Goal: Navigation & Orientation: Find specific page/section

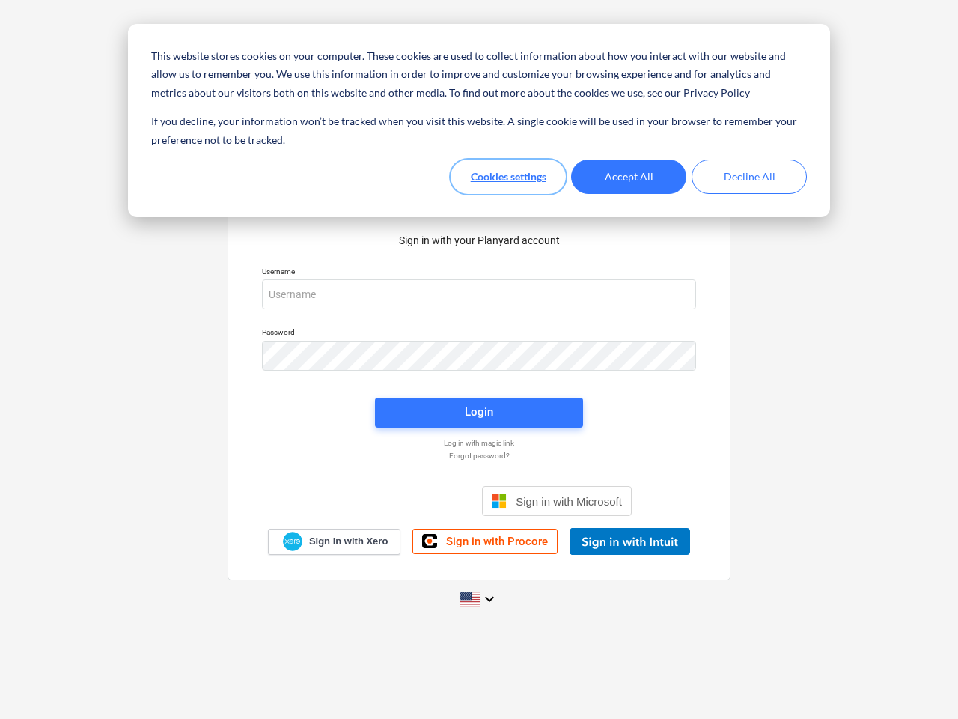
click at [508, 177] on button "Cookies settings" at bounding box center [508, 176] width 115 height 34
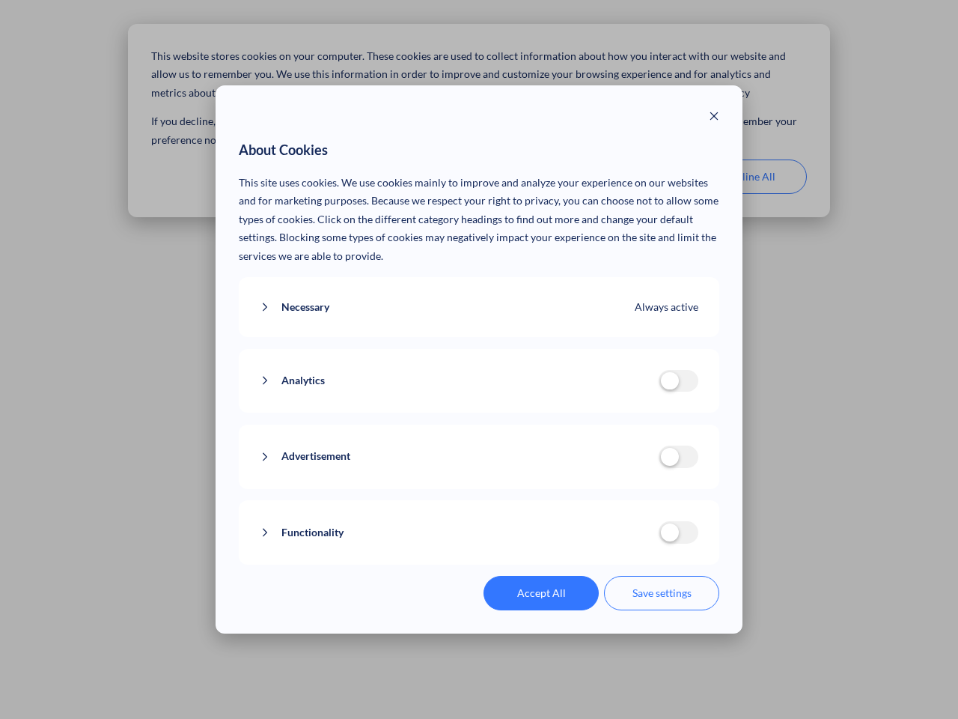
click at [629, 177] on p "This site uses cookies. We use cookies mainly to improve and analyze your exper…" at bounding box center [479, 220] width 481 height 92
click at [749, 177] on div "About Cookies This site uses cookies. We use cookies mainly to improve and anal…" at bounding box center [479, 359] width 958 height 719
click at [479, 294] on div "Necessary Always active These cookies are necessary for the website to function…" at bounding box center [479, 307] width 481 height 61
click at [479, 356] on div "Analytics analytics cookies disallowed These cookies help us to understand how …" at bounding box center [479, 381] width 481 height 64
click at [479, 412] on div "Analytics analytics cookies disallowed These cookies help us to understand how …" at bounding box center [479, 381] width 481 height 64
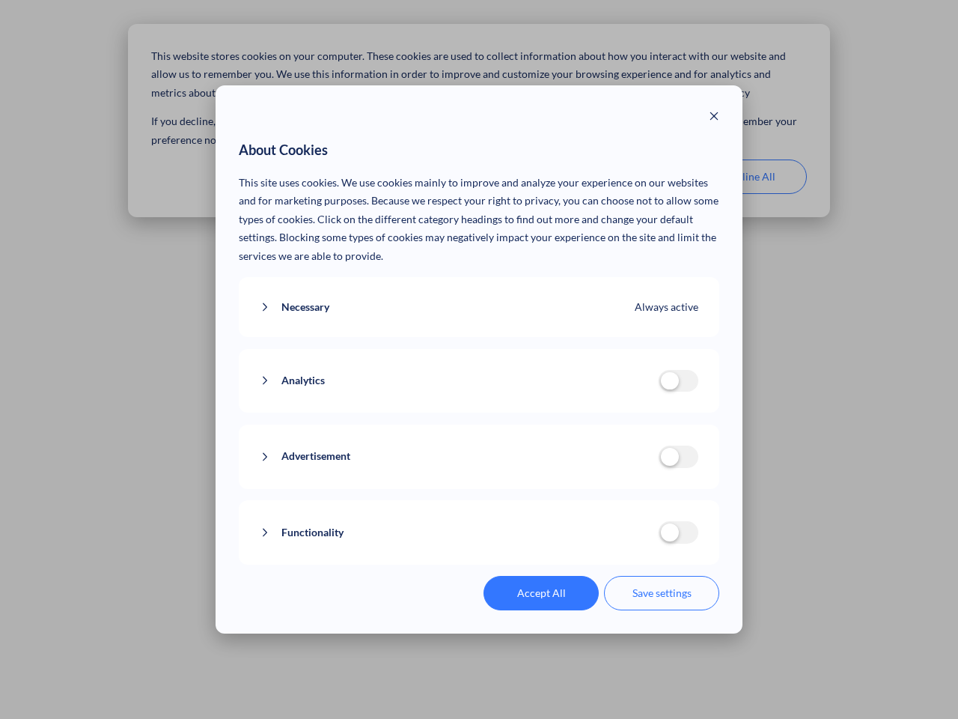
click at [557, 501] on div "Functionality functionality cookies disallowed We use a set of cookies that are…" at bounding box center [479, 532] width 481 height 64
click at [629, 541] on button "Functionality" at bounding box center [459, 532] width 399 height 19
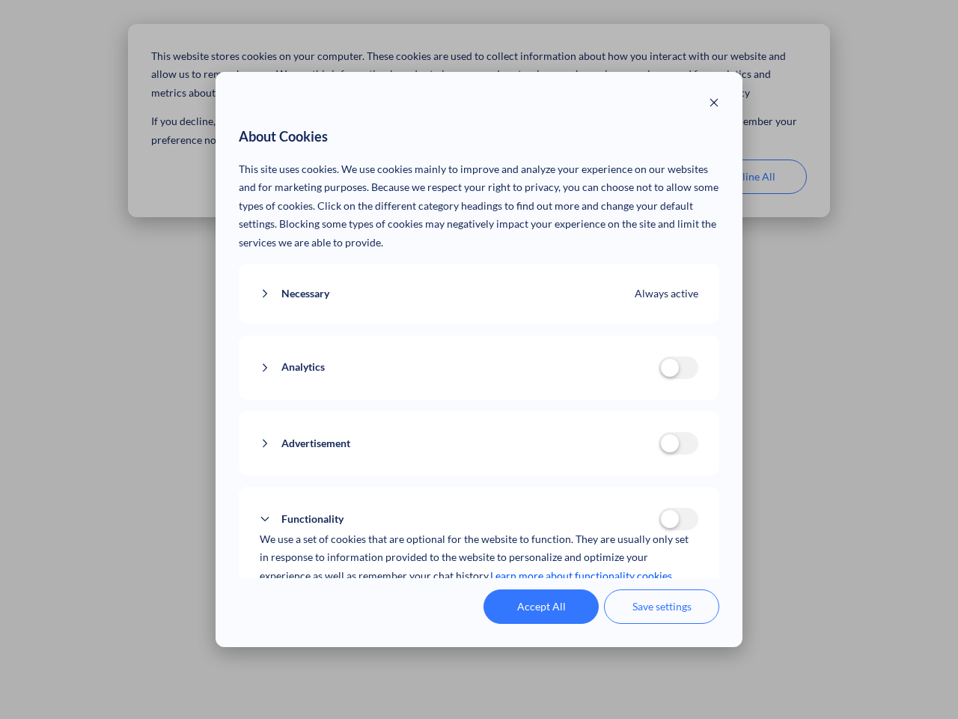
click at [479, 599] on div "Accept All Save settings" at bounding box center [479, 606] width 481 height 34
